Goal: Task Accomplishment & Management: Use online tool/utility

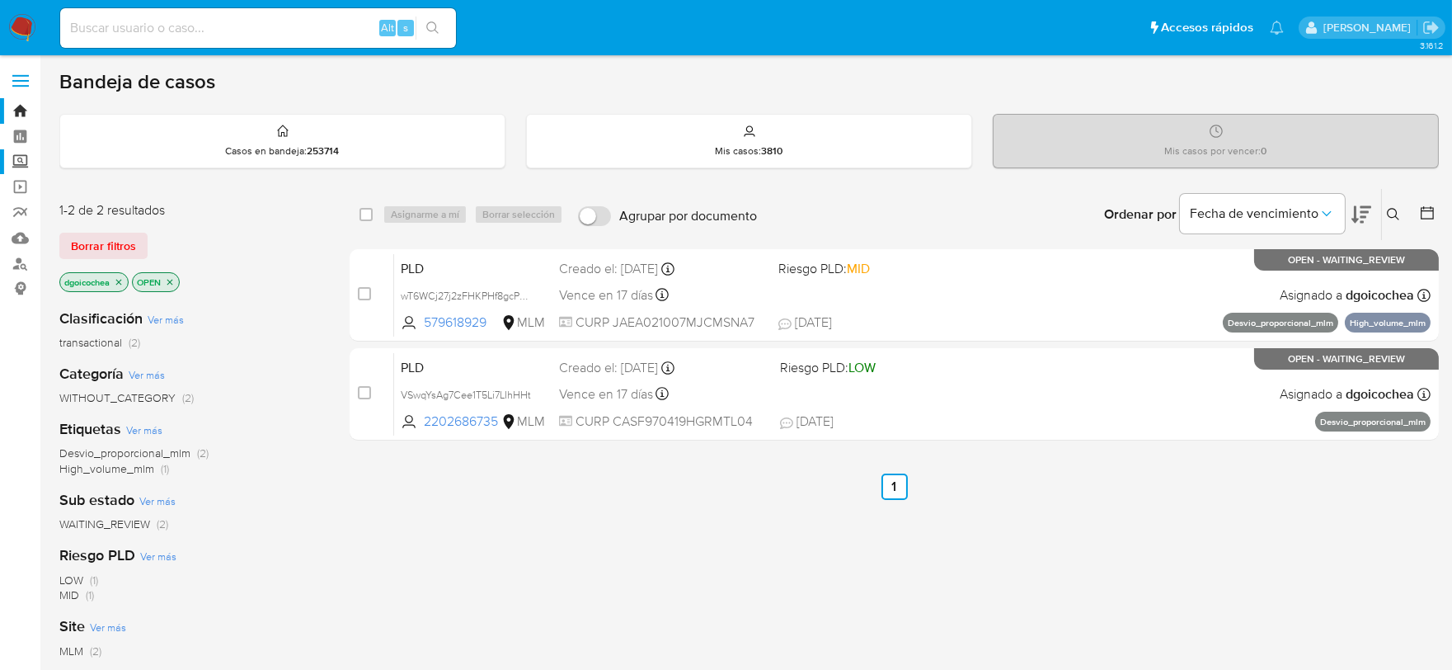
click at [22, 158] on label "Screening" at bounding box center [98, 162] width 196 height 26
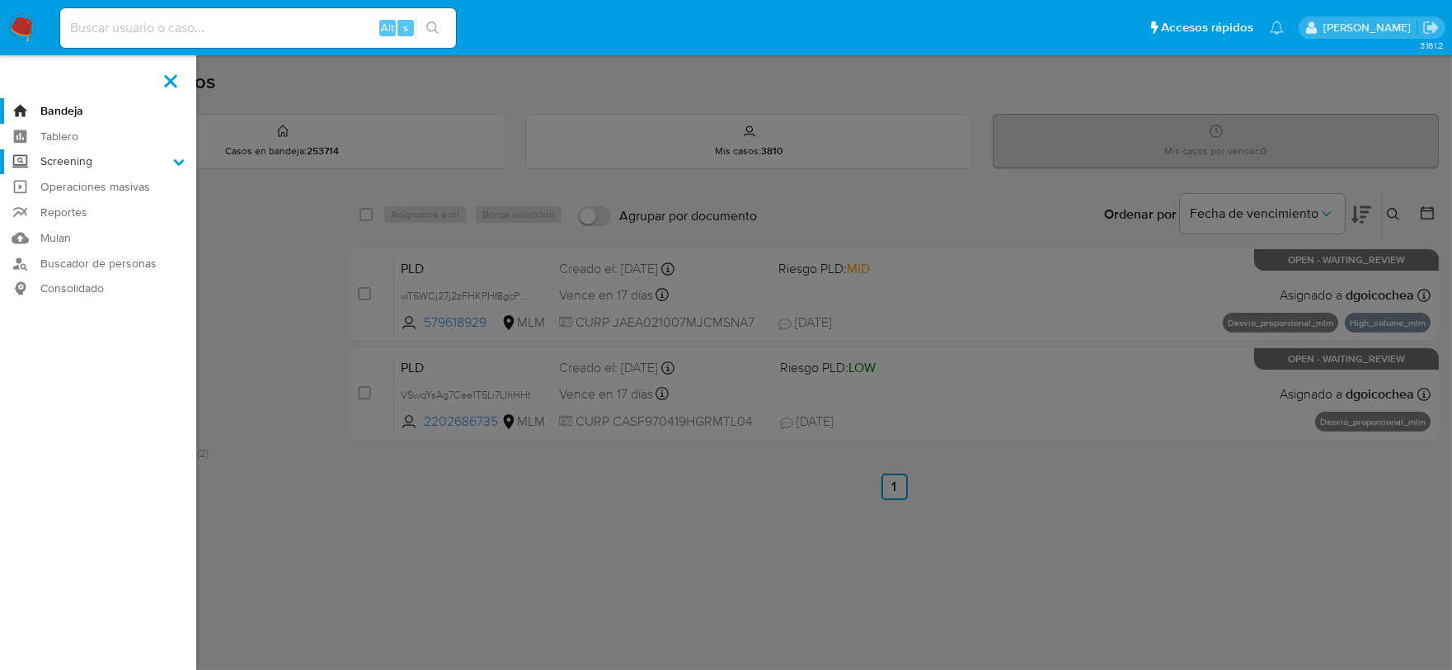
click at [0, 0] on input "Screening" at bounding box center [0, 0] width 0 height 0
click at [58, 227] on link "Herramientas" at bounding box center [98, 226] width 196 height 21
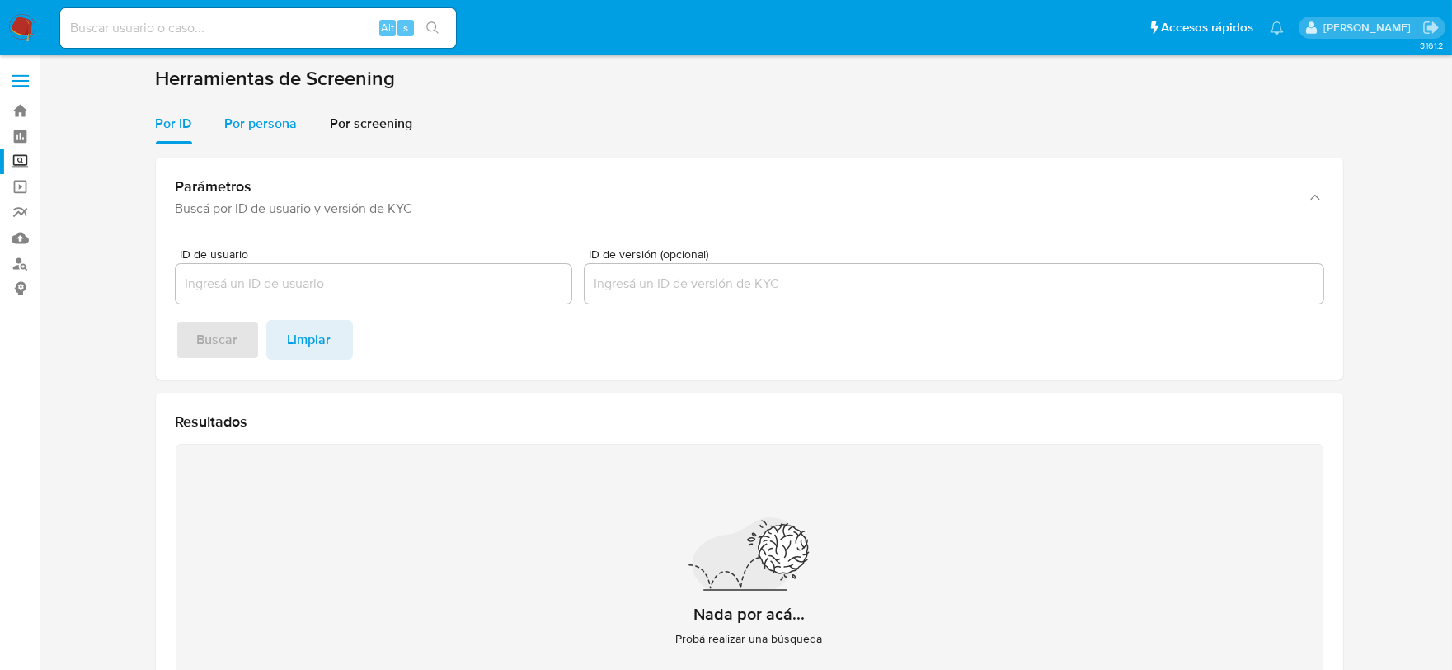
click at [273, 125] on span "Por persona" at bounding box center [261, 123] width 73 height 19
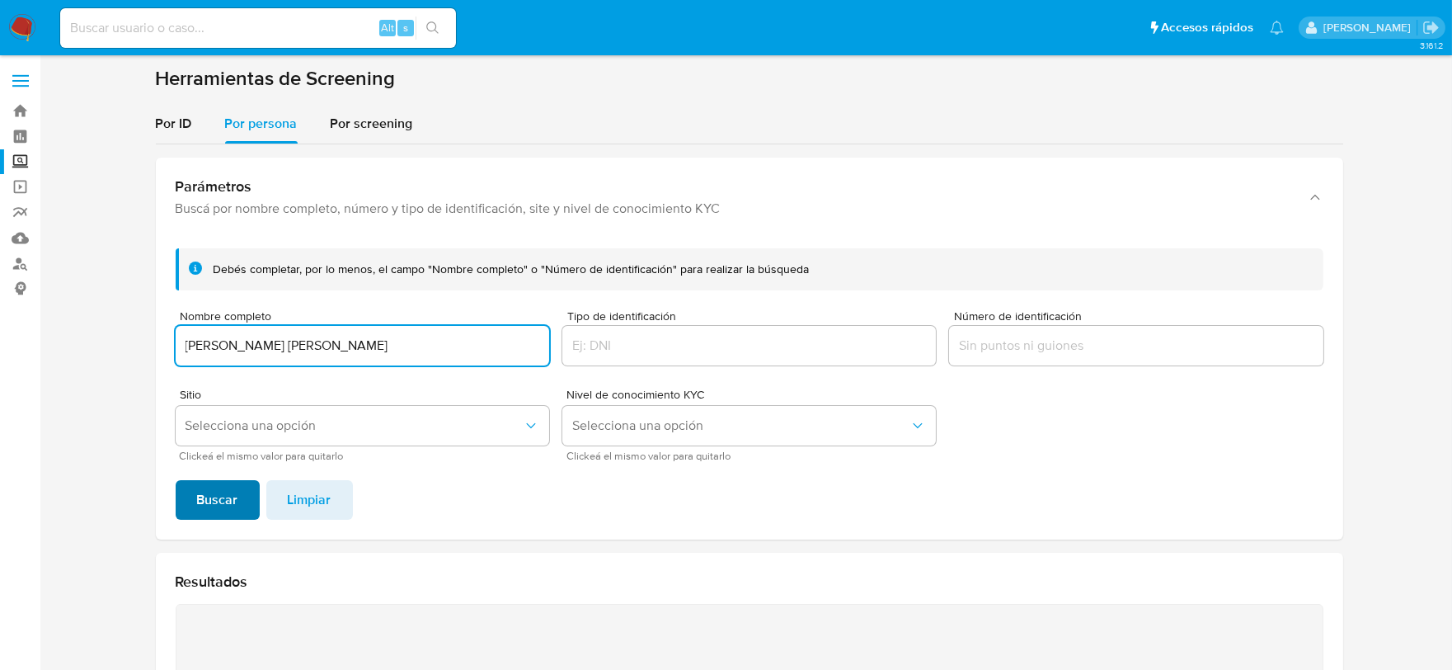
type input "[PERSON_NAME] [PERSON_NAME]"
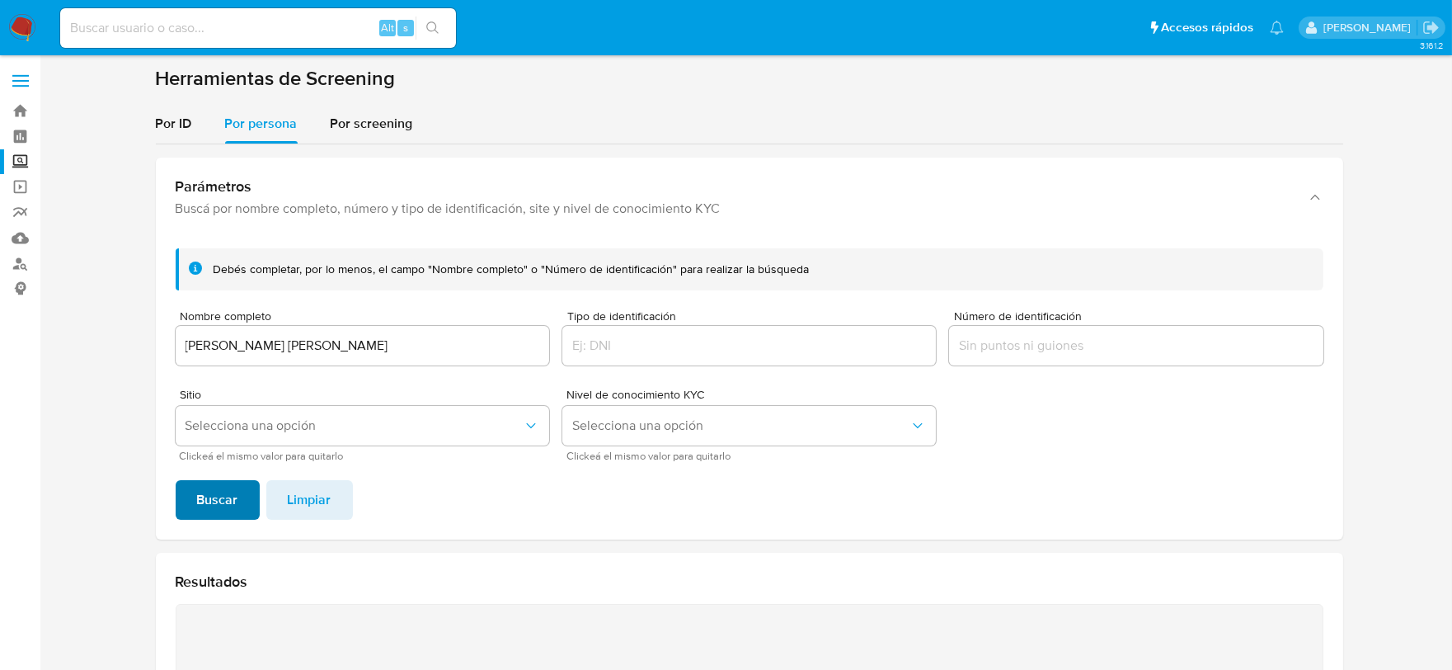
click at [221, 499] on span "Buscar" at bounding box center [217, 500] width 41 height 36
click at [303, 496] on span "Limpiar" at bounding box center [310, 500] width 44 height 36
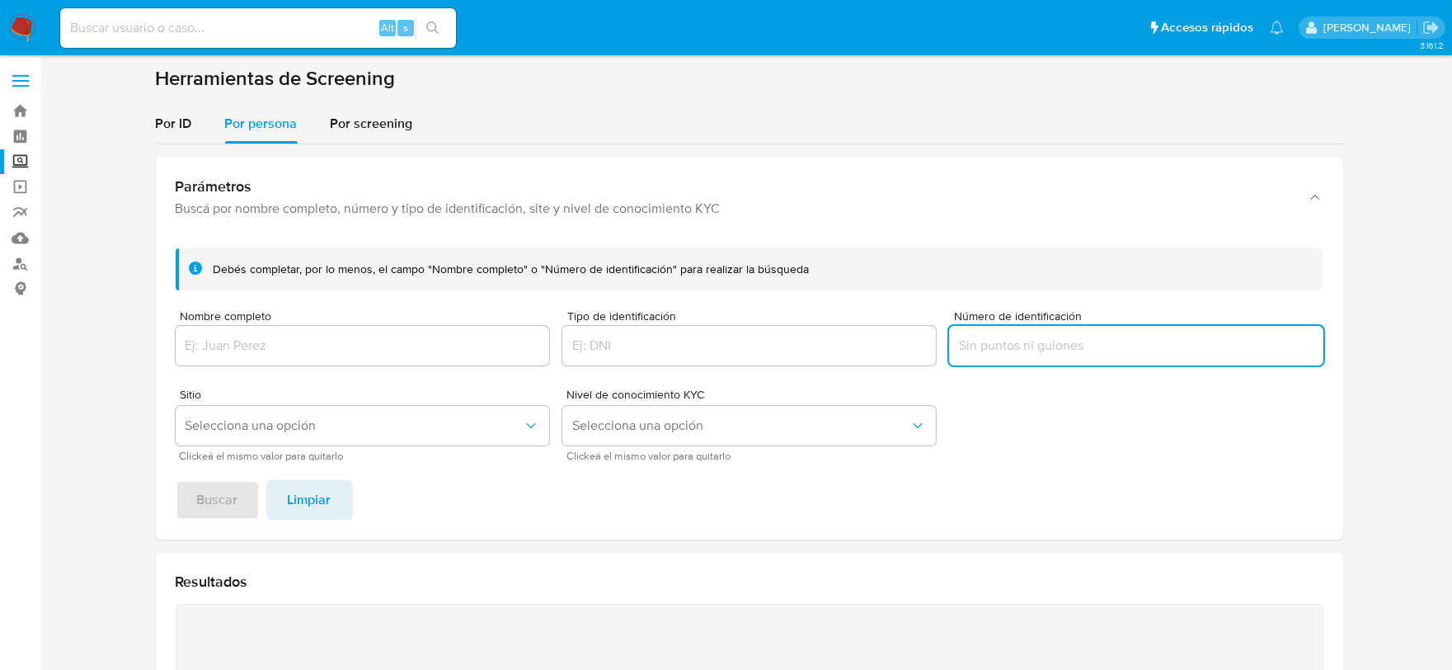
click at [1050, 340] on input "Número de identificación" at bounding box center [1136, 345] width 374 height 21
paste button "submit"
type input "MOAD6212203H0"
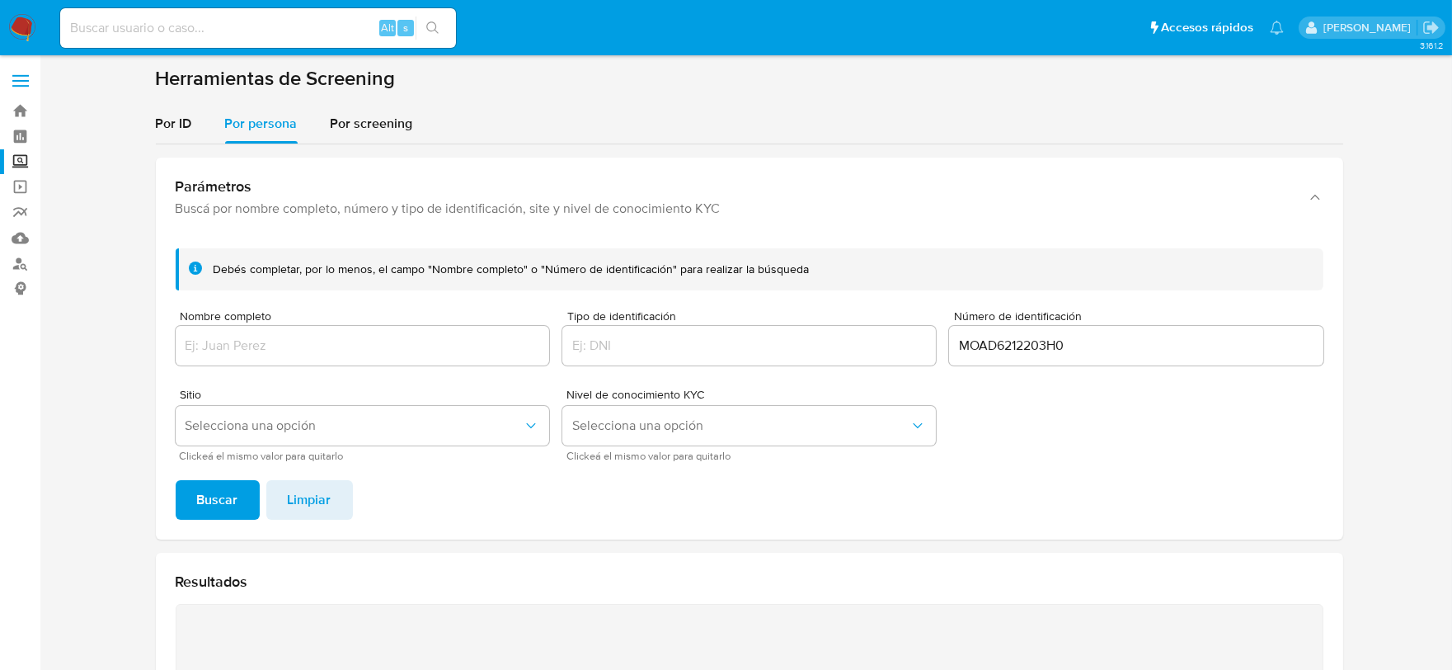
click at [210, 507] on span "Buscar" at bounding box center [217, 500] width 41 height 36
click at [978, 355] on input "MOAD6212203H0" at bounding box center [1136, 345] width 374 height 21
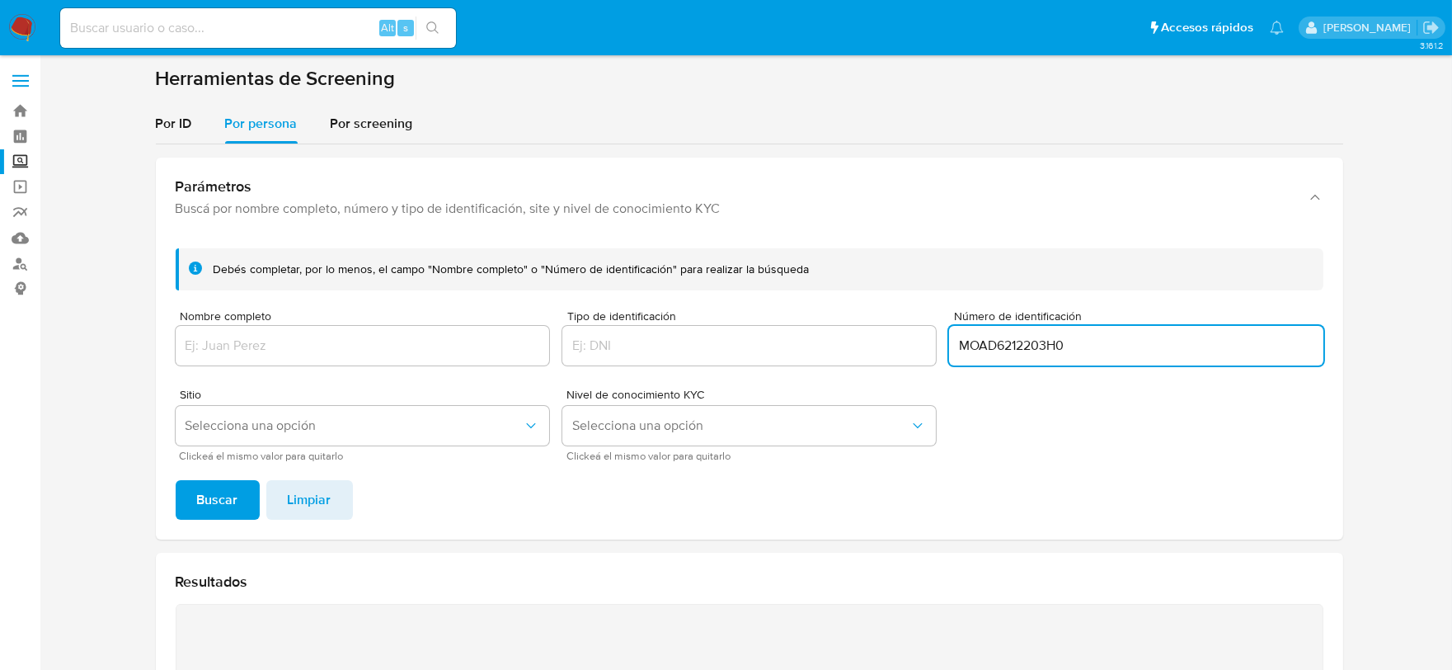
click at [978, 355] on input "MOAD6212203H0" at bounding box center [1136, 345] width 374 height 21
type input "GAJJ910919F95"
click at [233, 501] on span "Buscar" at bounding box center [217, 500] width 41 height 36
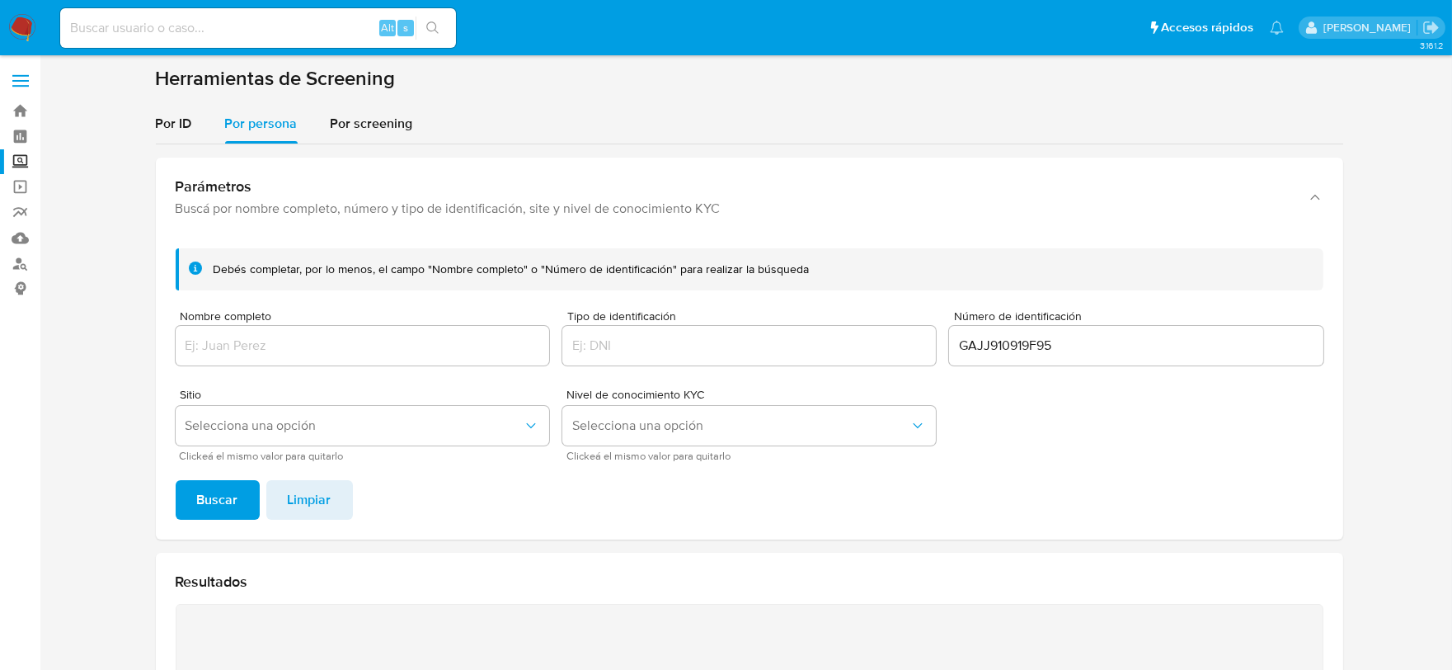
scroll to position [325, 0]
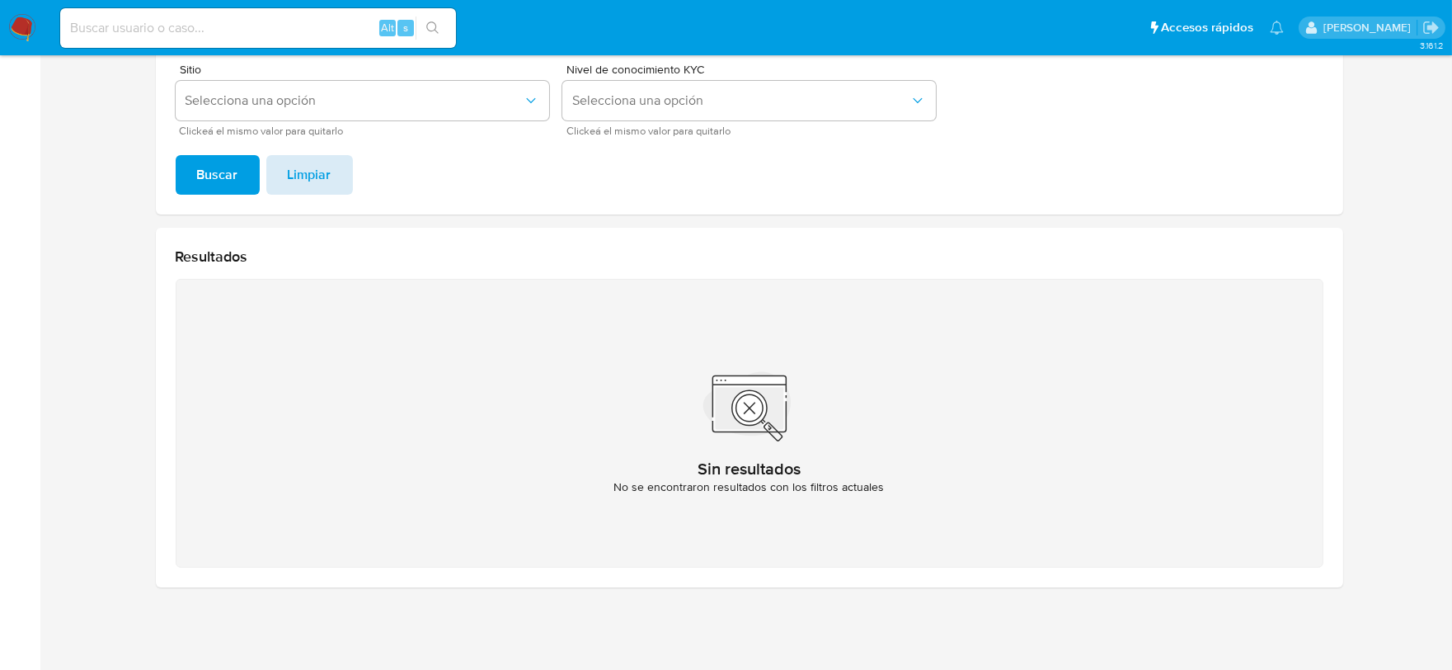
click at [291, 170] on span "Limpiar" at bounding box center [310, 175] width 44 height 36
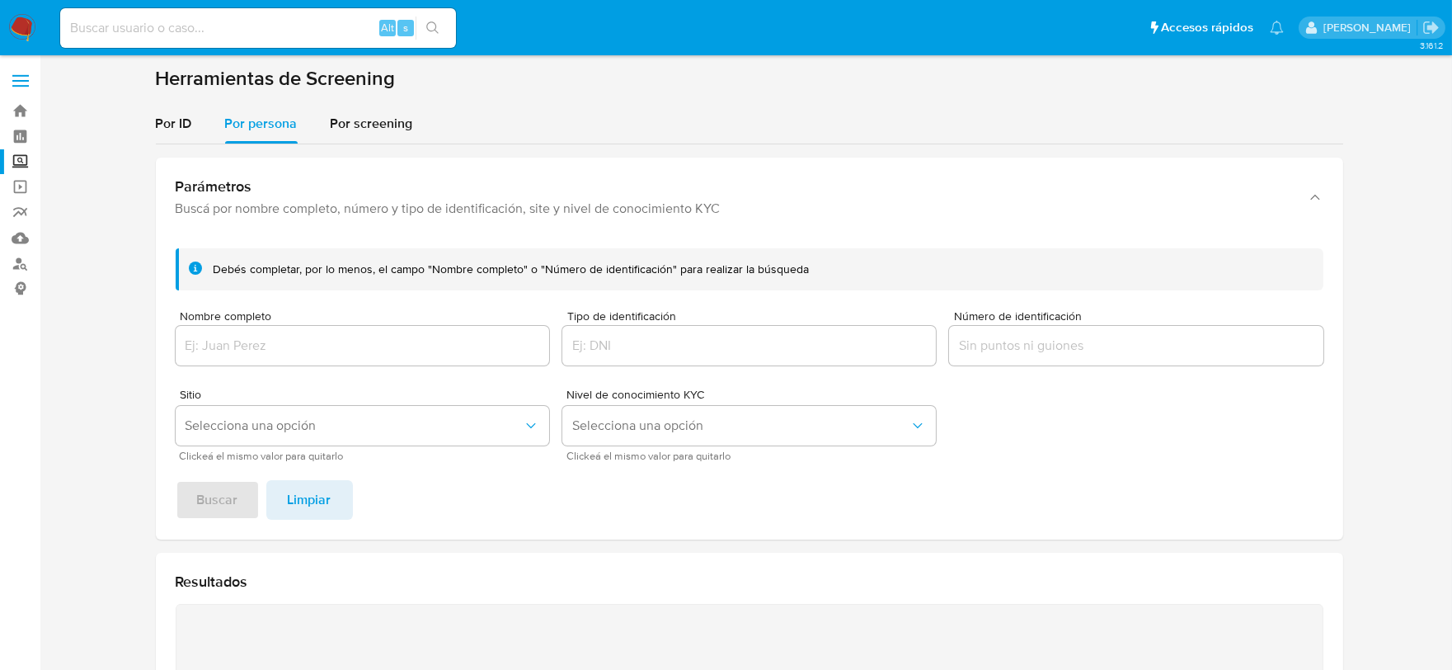
click at [228, 355] on input "Nombre completo" at bounding box center [363, 345] width 374 height 21
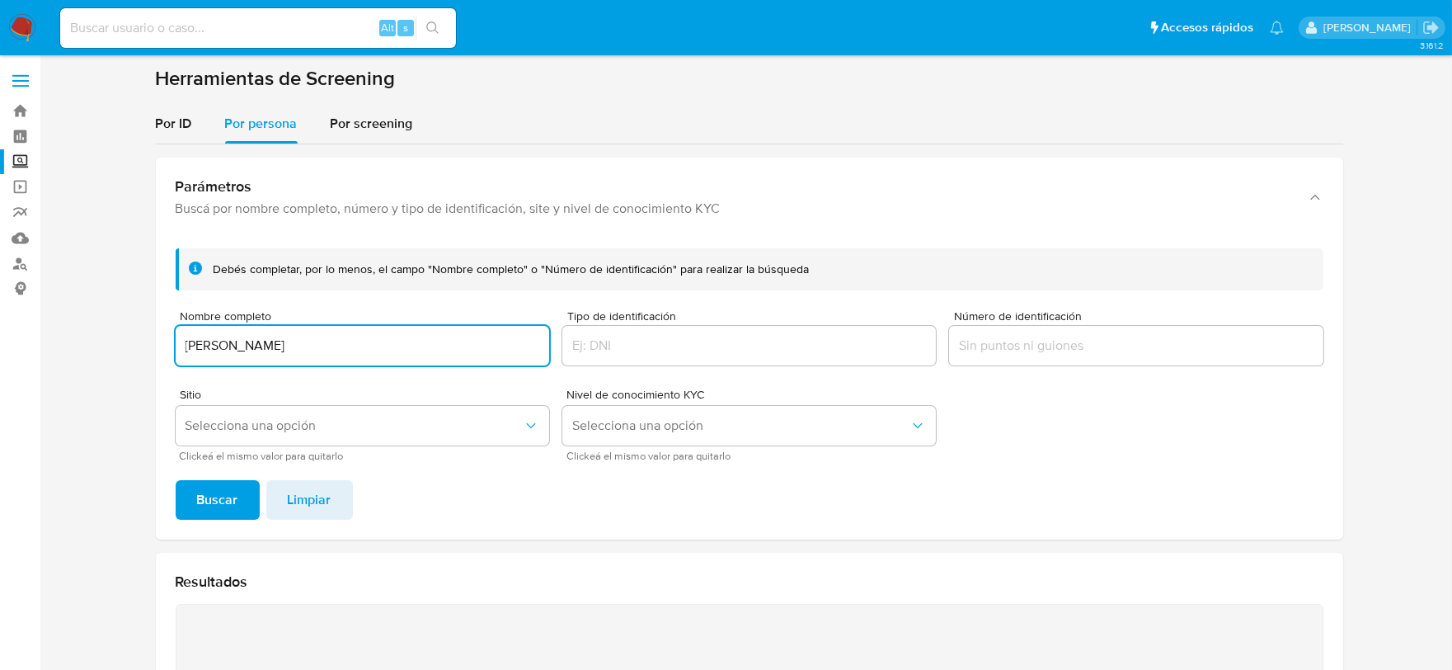
type input "JAIRO GALLEGOS JUAREZ"
click at [176, 480] on button "Buscar" at bounding box center [218, 500] width 84 height 40
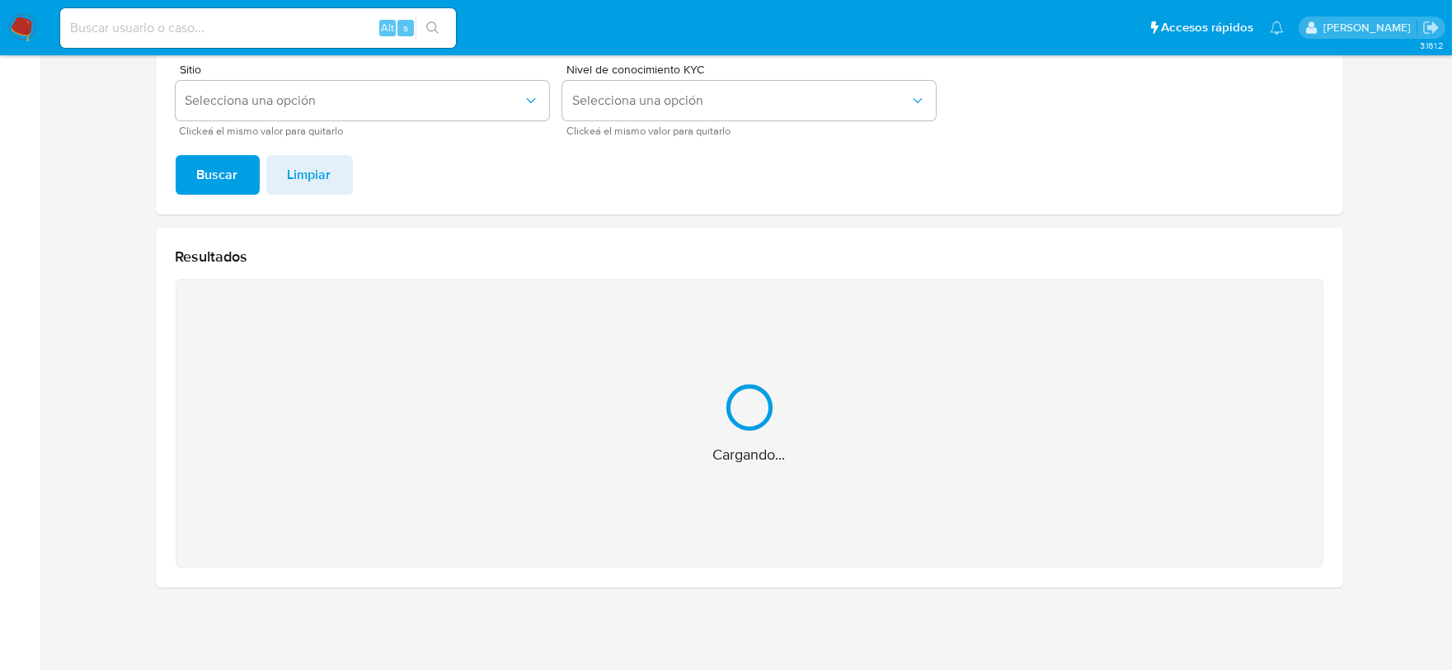
scroll to position [63, 0]
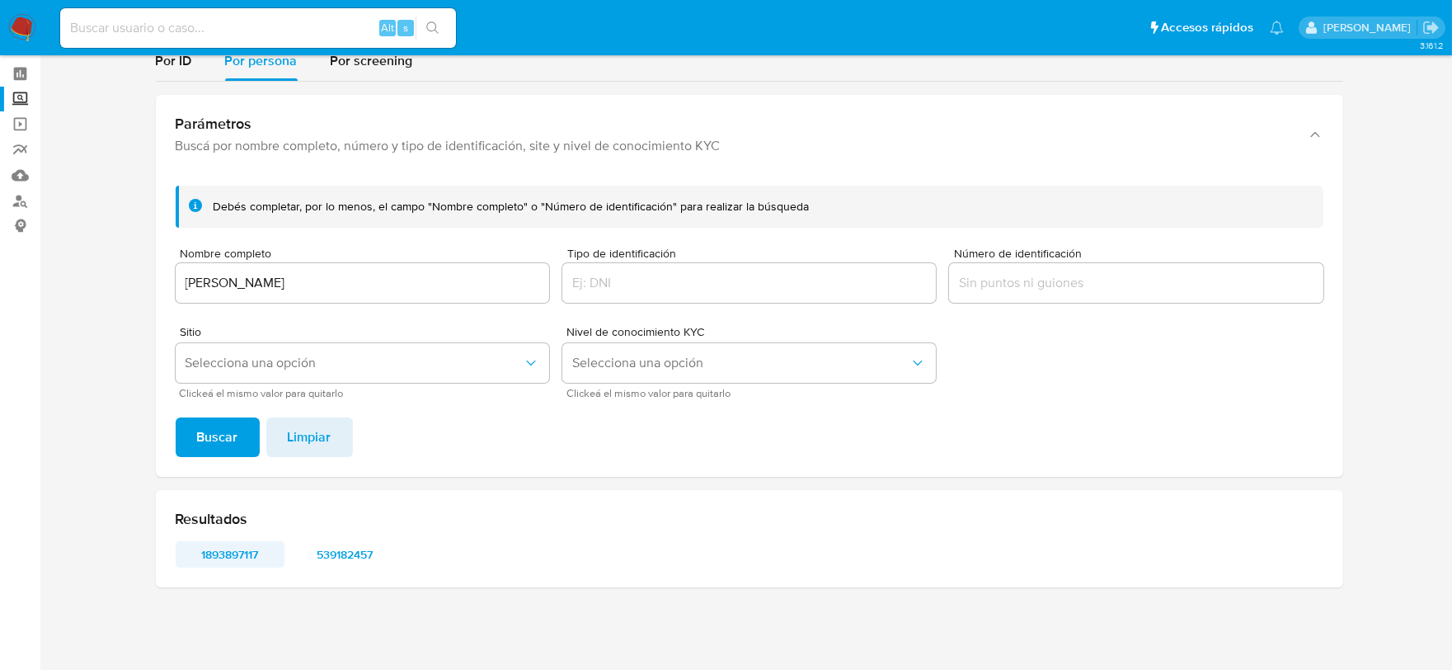
click at [228, 553] on span "1893897117" at bounding box center [230, 554] width 86 height 23
click at [350, 545] on span "539182457" at bounding box center [346, 554] width 86 height 23
click at [308, 275] on input "JAIRO GALLEGOS JUAREZ" at bounding box center [363, 282] width 374 height 21
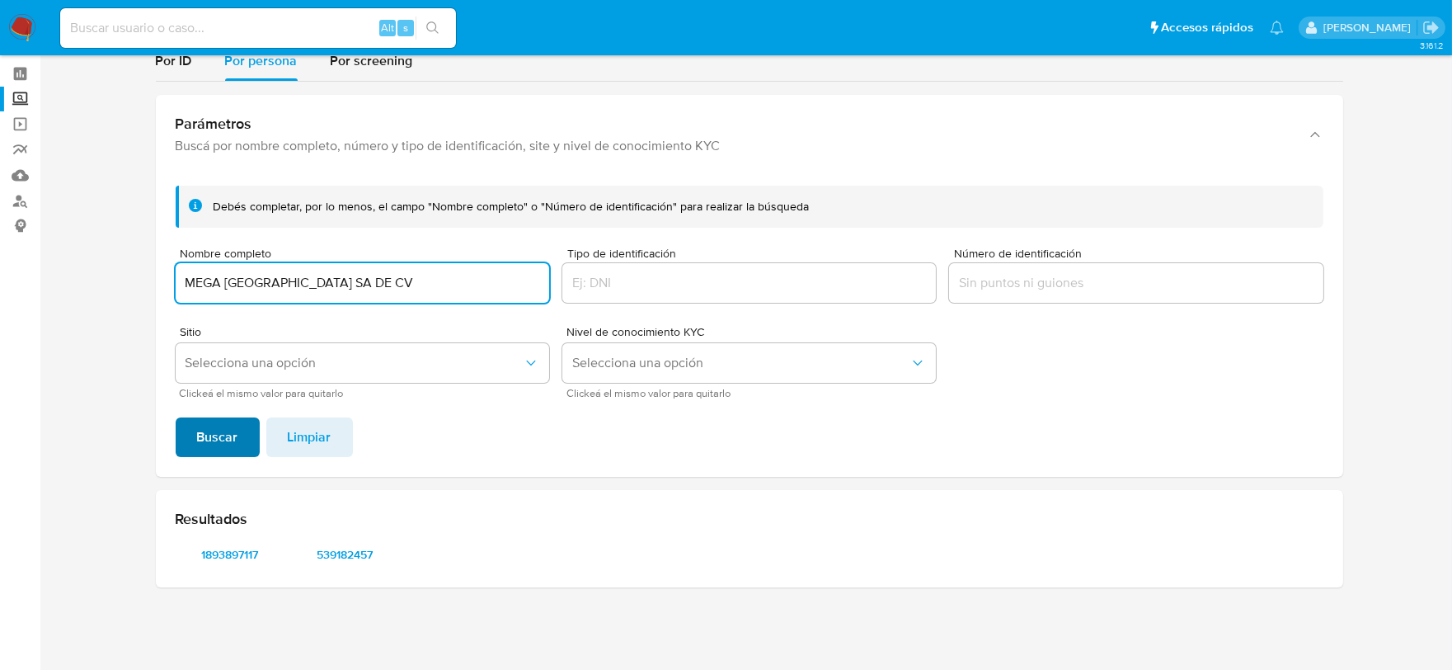
type input "MEGA OAXACA SA DE CV"
click at [202, 430] on span "Buscar" at bounding box center [217, 437] width 41 height 36
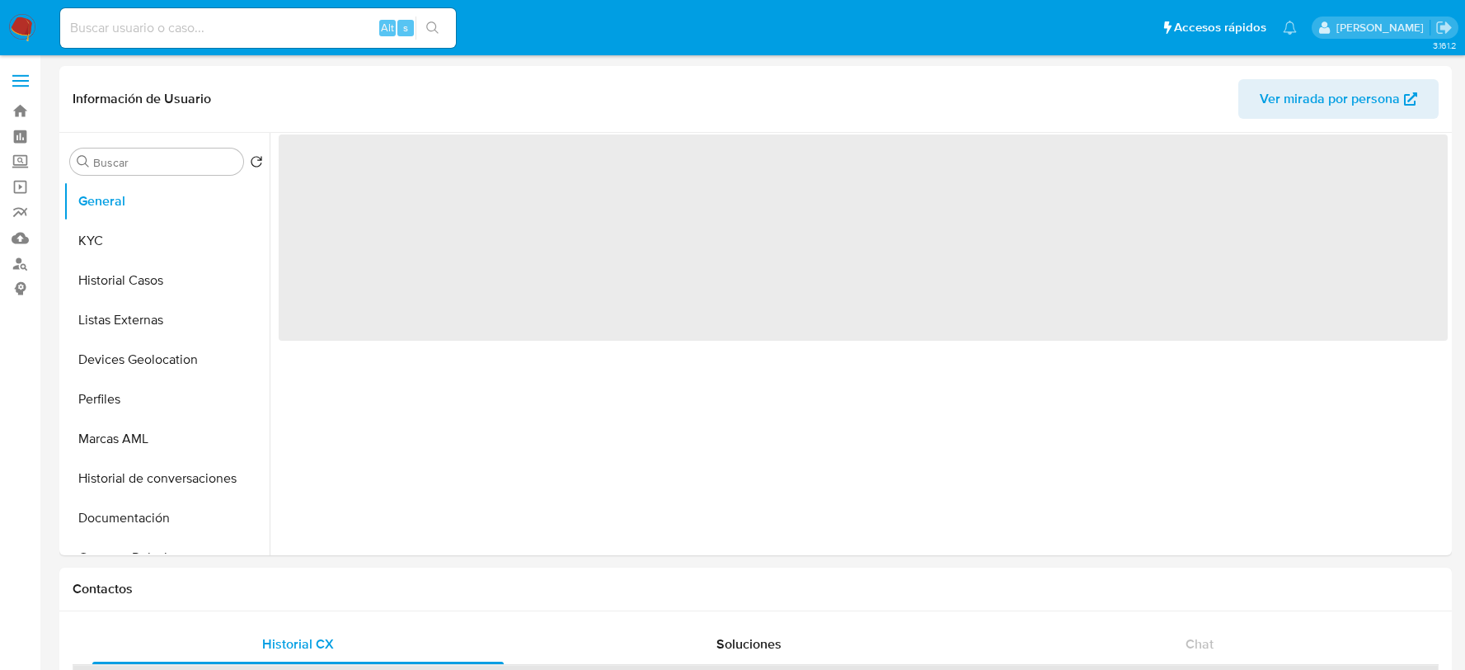
select select "10"
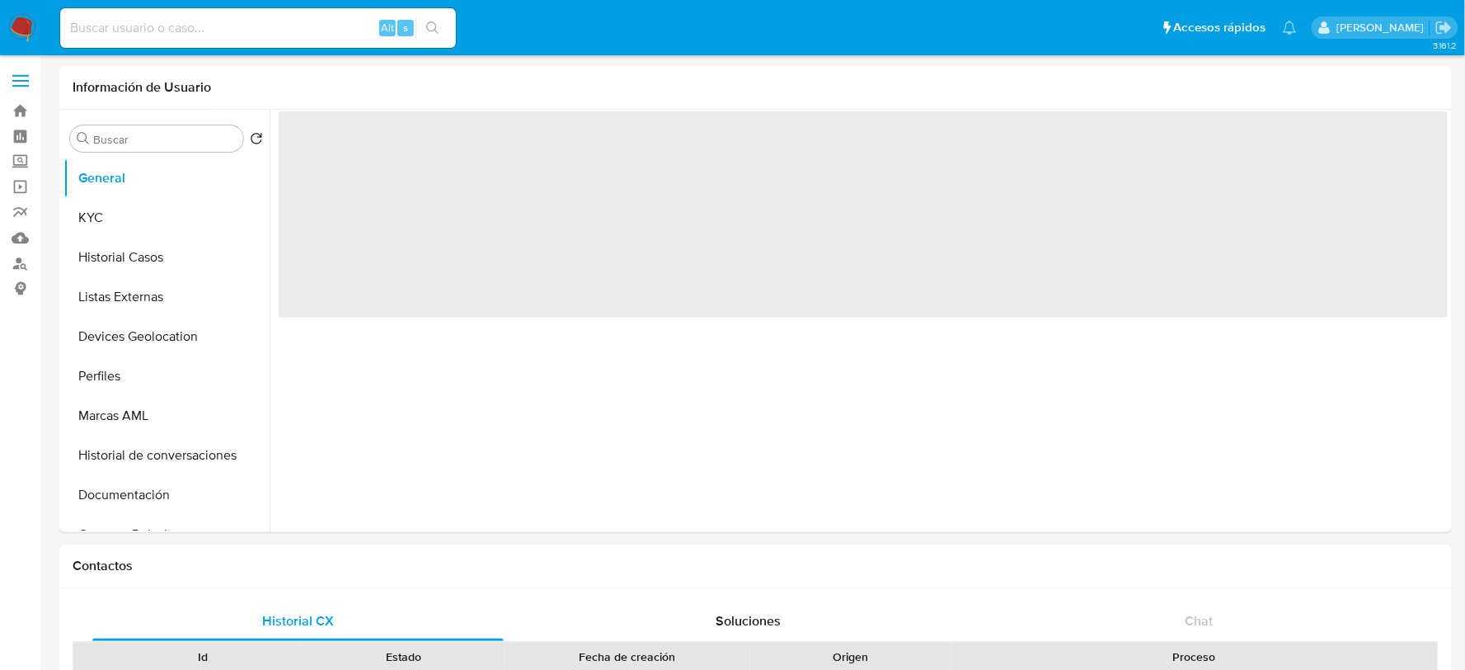
select select "10"
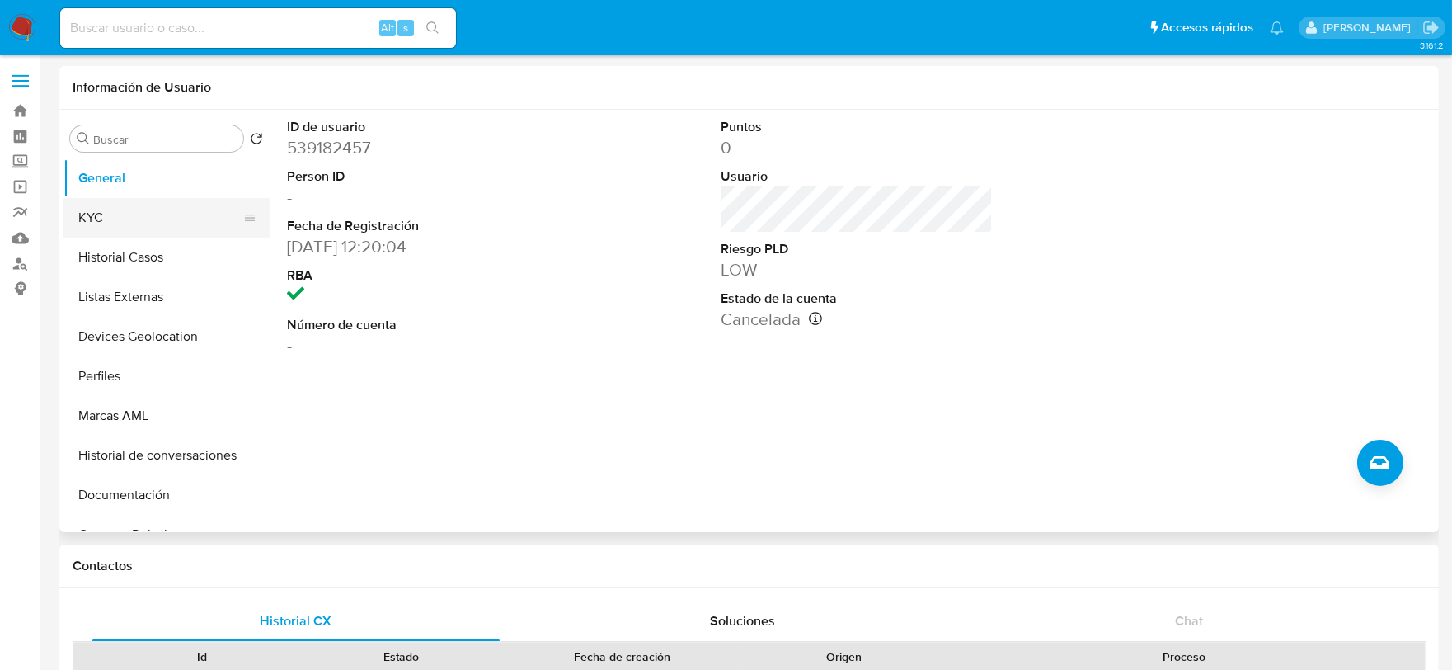
click at [102, 200] on button "KYC" at bounding box center [159, 218] width 193 height 40
